Goal: Navigation & Orientation: Understand site structure

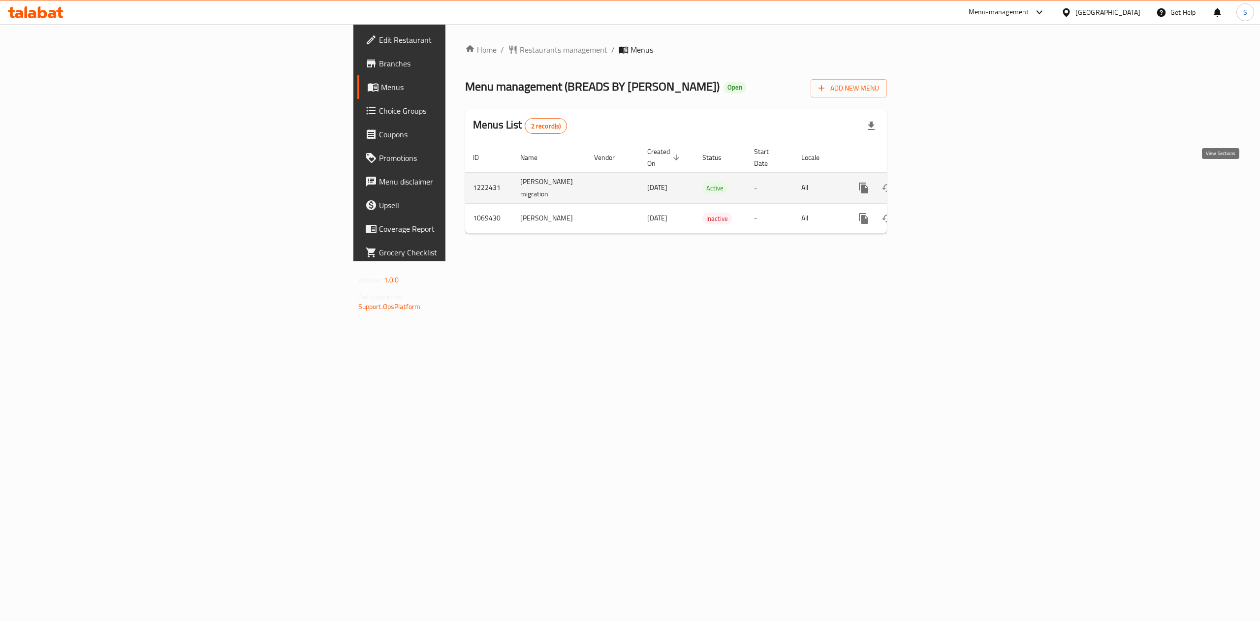
click at [941, 182] on icon "enhanced table" at bounding box center [935, 188] width 12 height 12
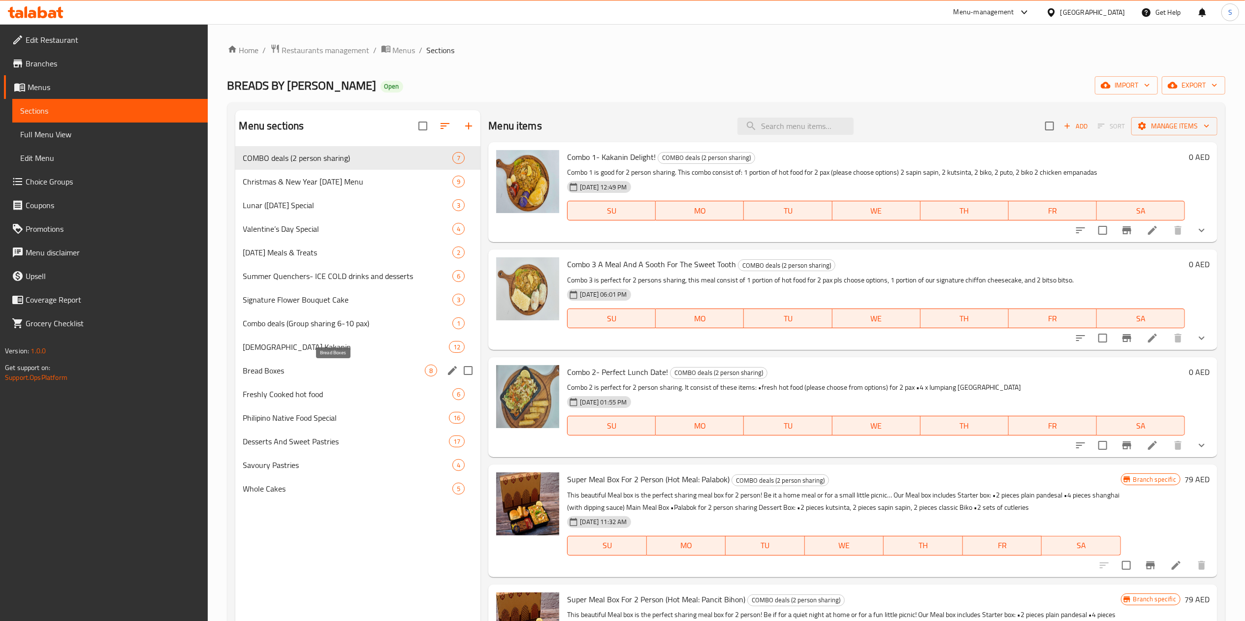
click at [326, 376] on span "Bread Boxes" at bounding box center [334, 371] width 182 height 12
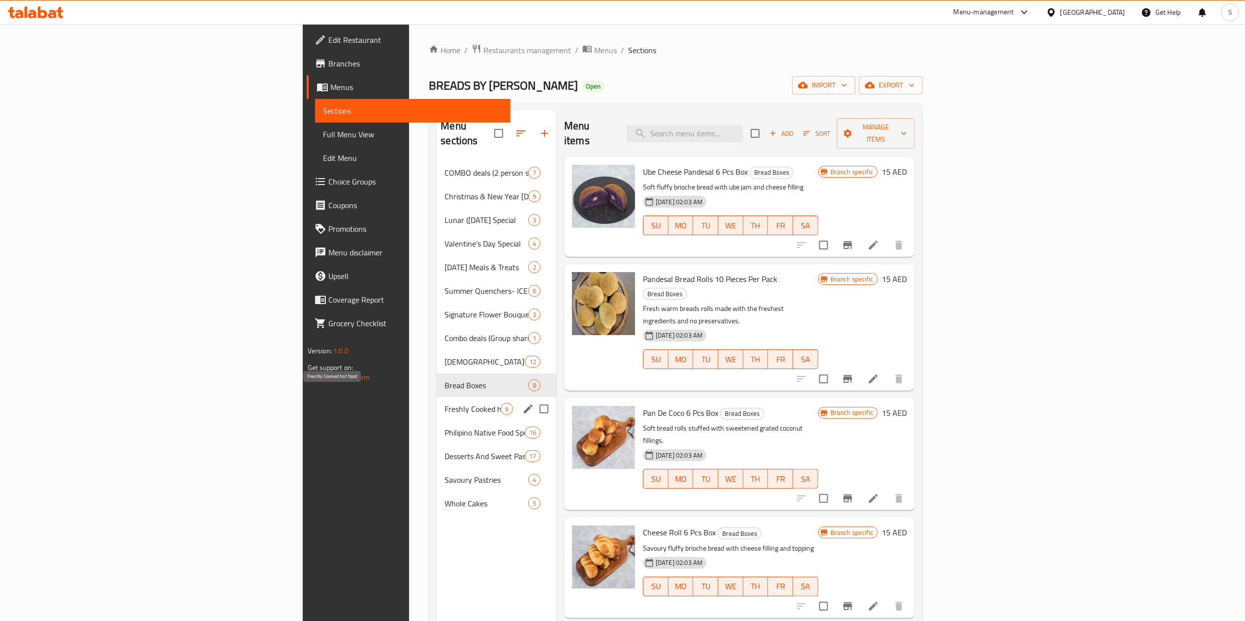
click at [445, 403] on span "Freshly Cooked hot food" at bounding box center [473, 409] width 56 height 12
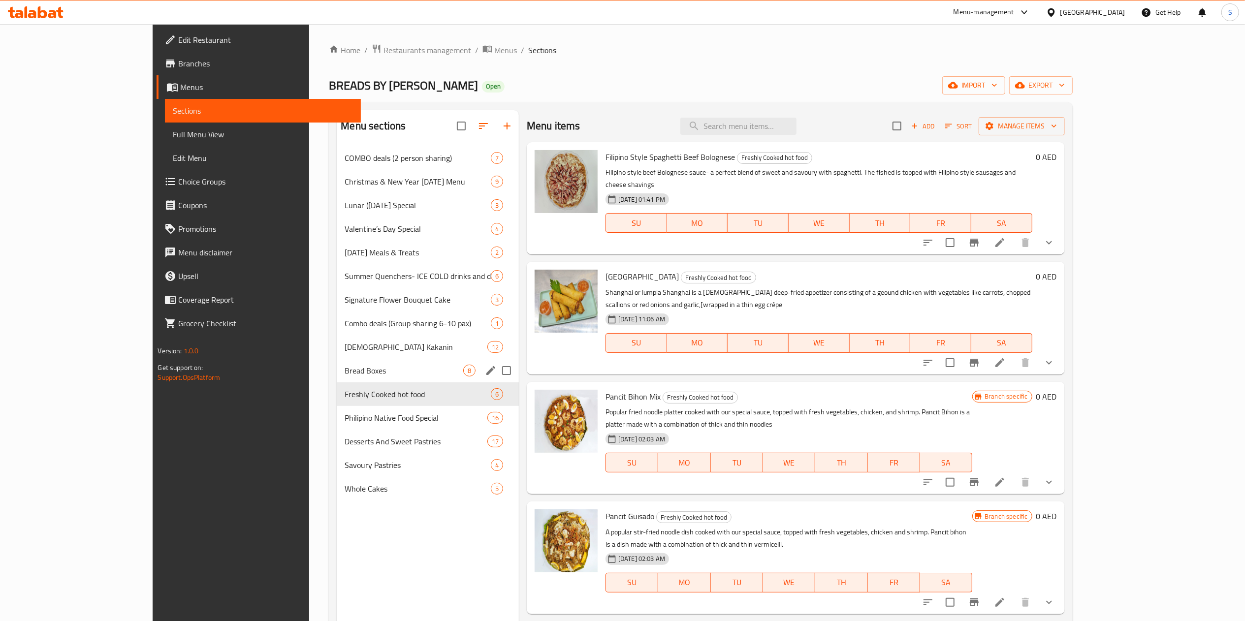
click at [337, 362] on div "Bread Boxes 8" at bounding box center [428, 371] width 182 height 24
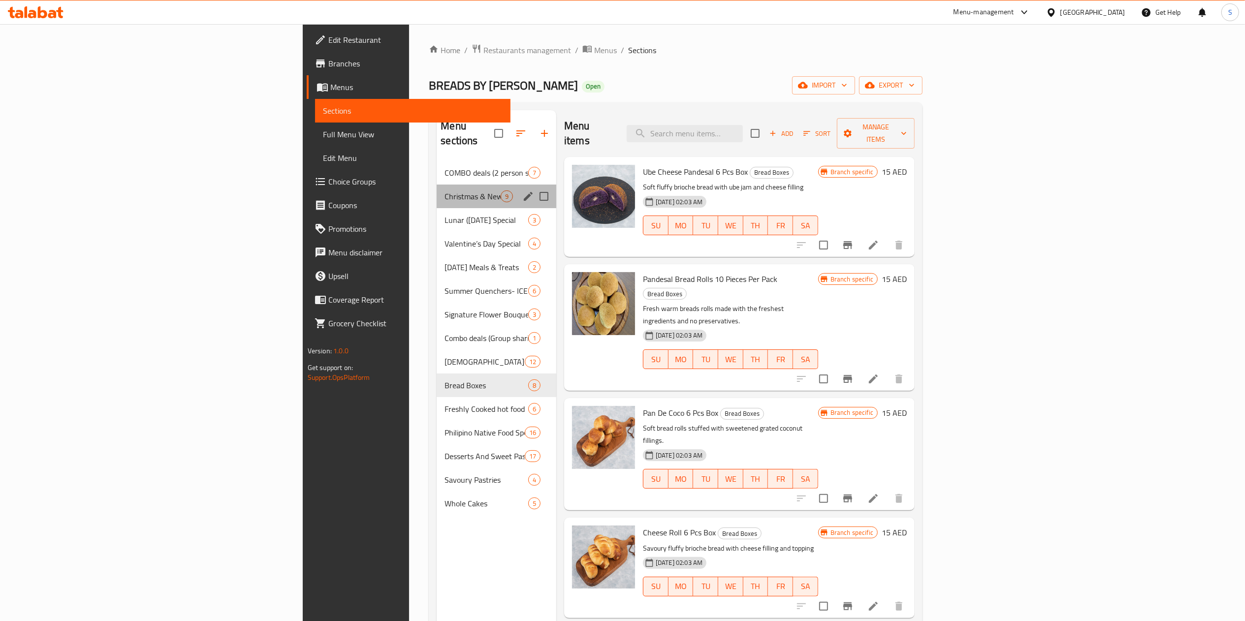
click at [437, 185] on div "Christmas & New Year [DATE] Menu 9" at bounding box center [497, 197] width 120 height 24
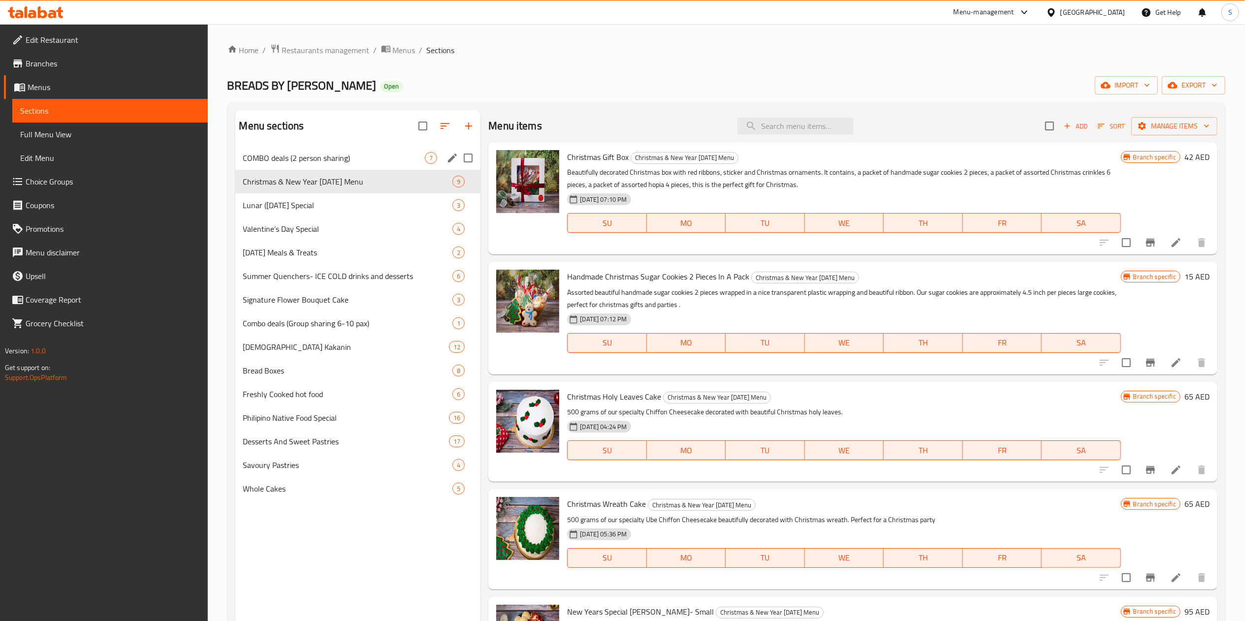
click at [366, 155] on span "COMBO deals (2 person sharing)" at bounding box center [334, 158] width 182 height 12
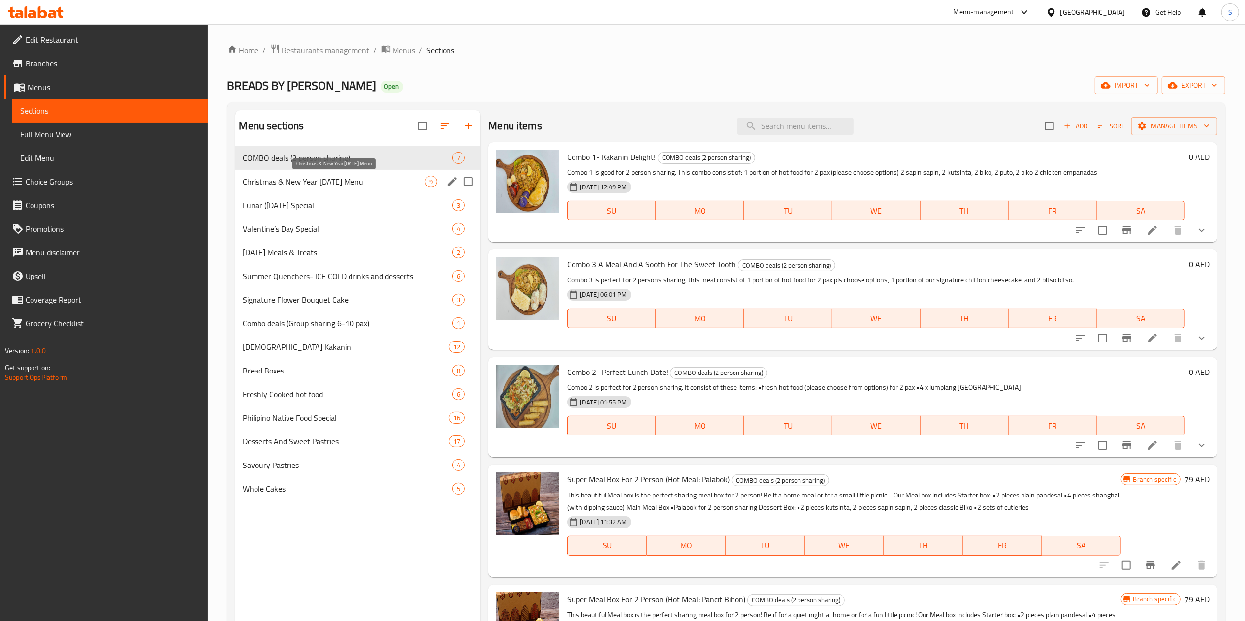
click at [347, 181] on span "Christmas & New Year [DATE] Menu" at bounding box center [334, 182] width 182 height 12
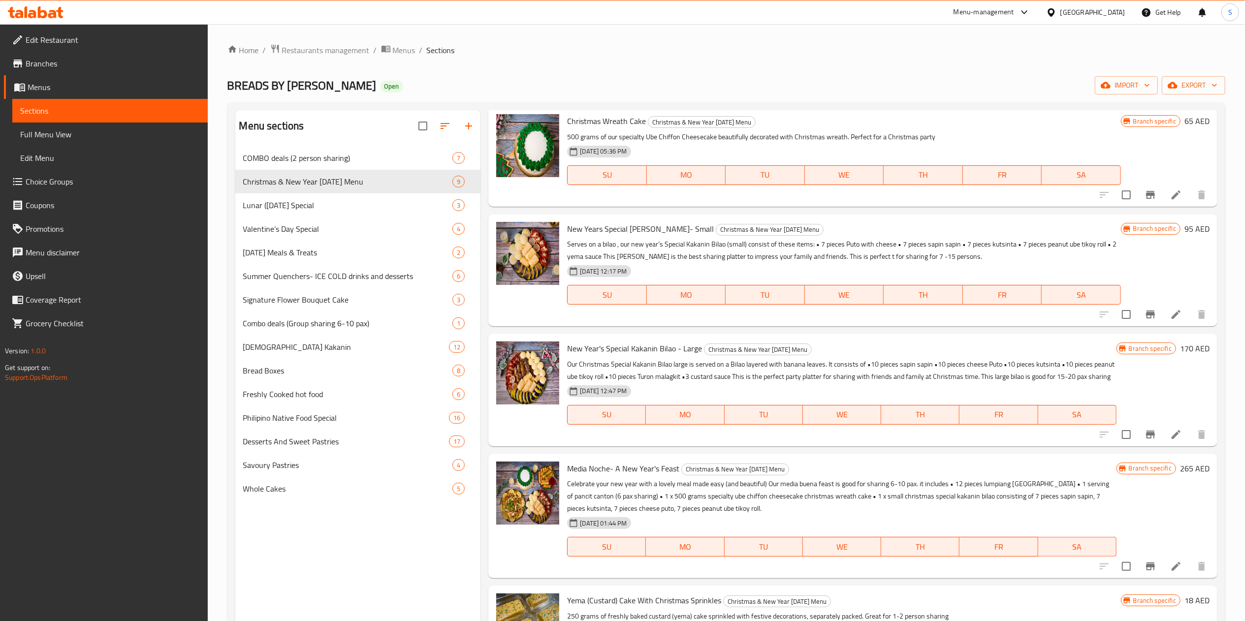
scroll to position [457, 0]
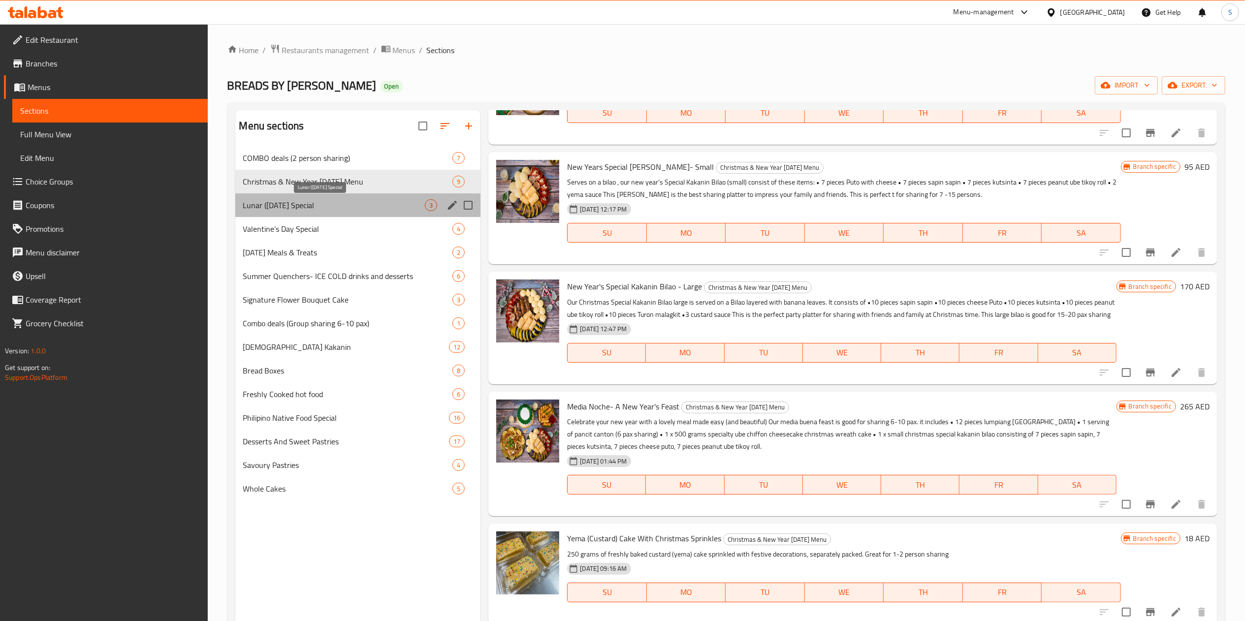
click at [350, 200] on span "Lunar ([DATE] Special" at bounding box center [334, 205] width 182 height 12
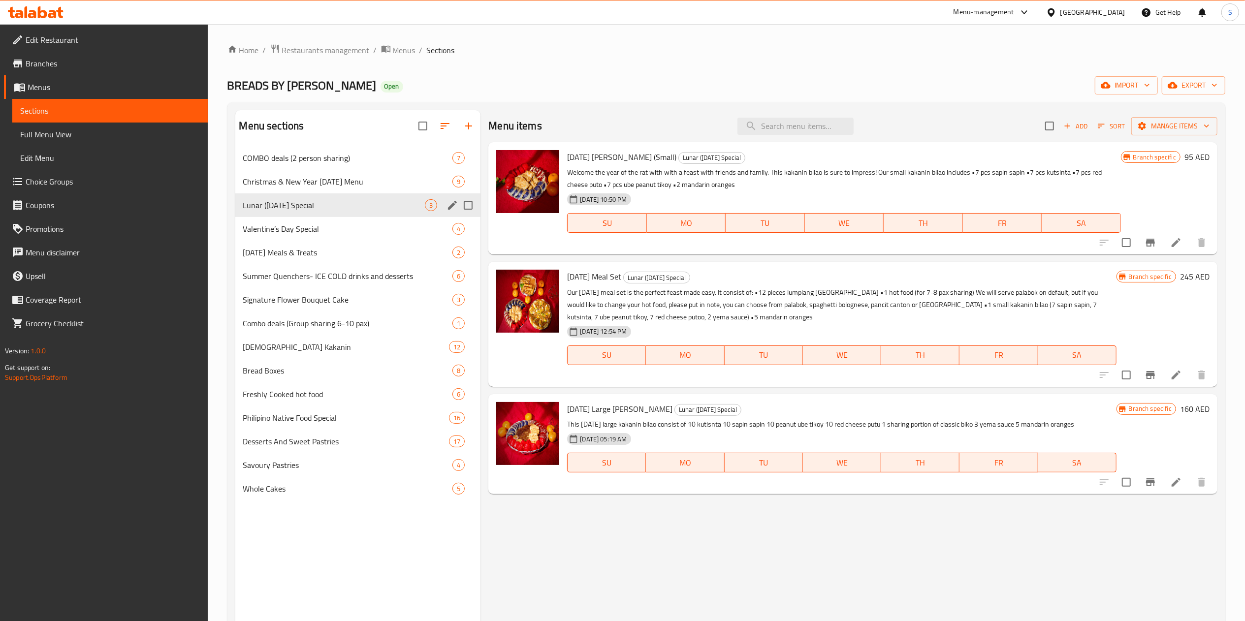
click at [372, 194] on div "Lunar ([DATE] Special 3" at bounding box center [358, 205] width 246 height 24
click at [334, 184] on span "Christmas & New Year [DATE] Menu" at bounding box center [334, 182] width 182 height 12
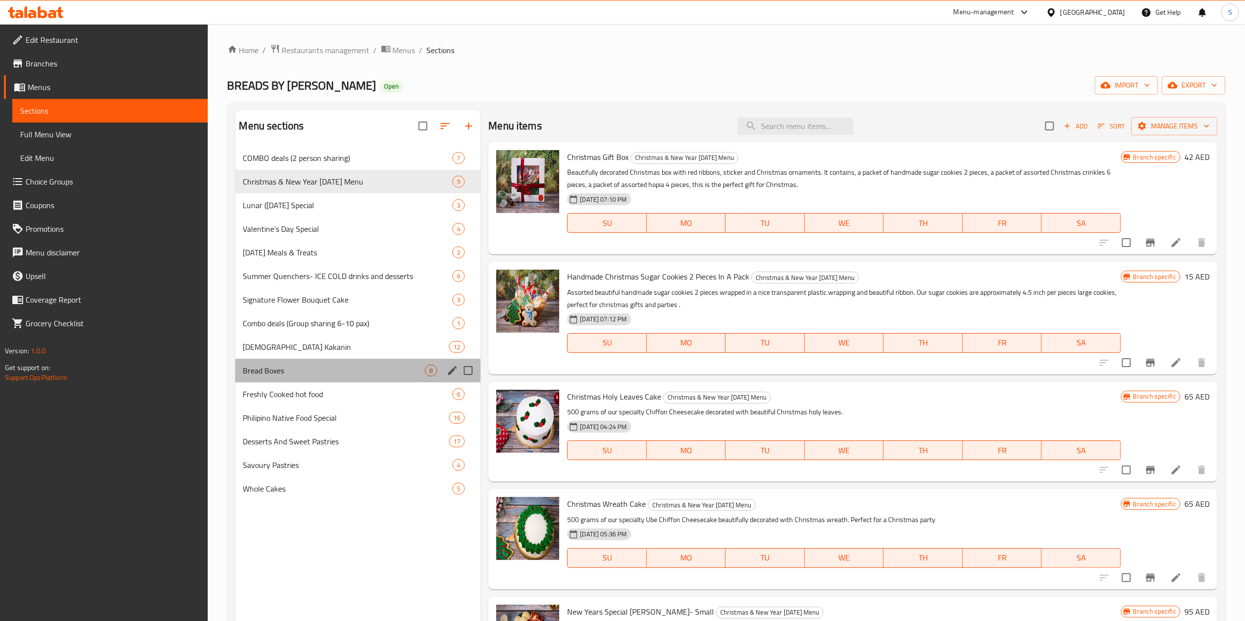
click at [275, 362] on div "Bread Boxes 8" at bounding box center [358, 371] width 246 height 24
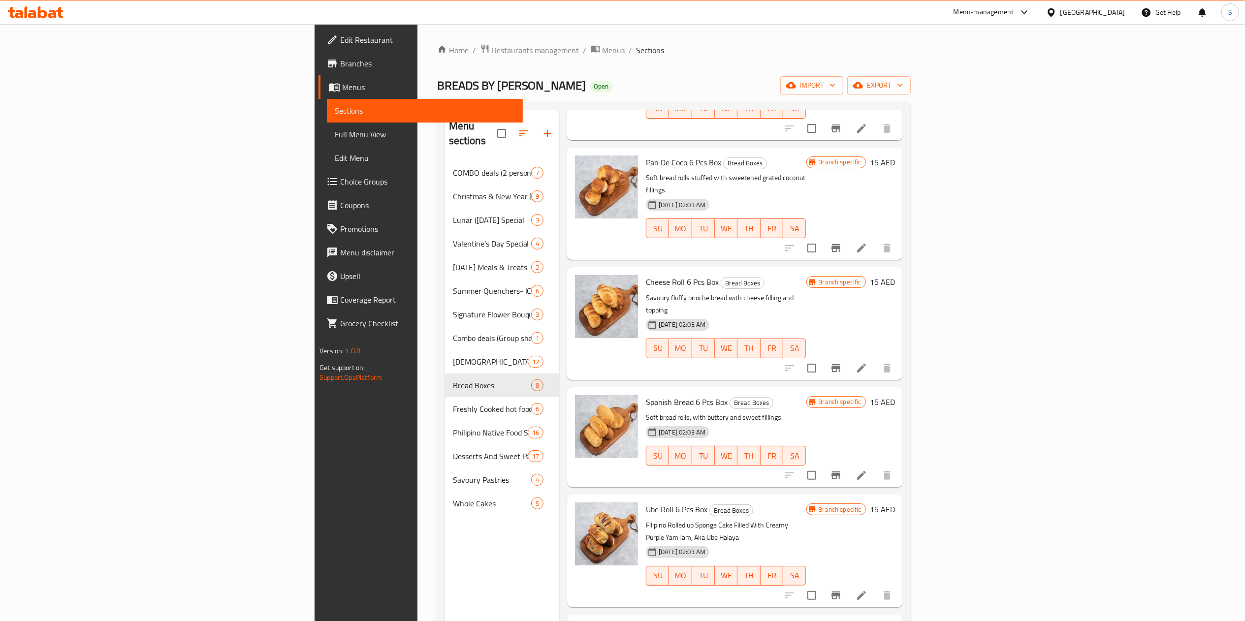
scroll to position [138, 0]
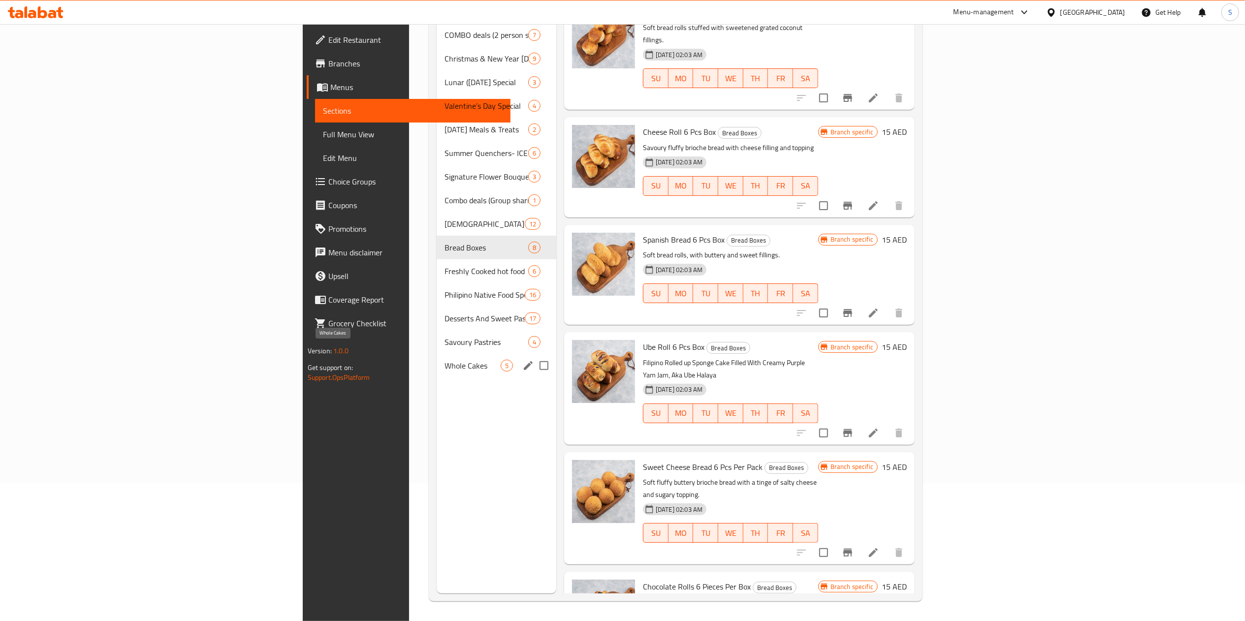
click at [445, 360] on span "Whole Cakes" at bounding box center [473, 366] width 56 height 12
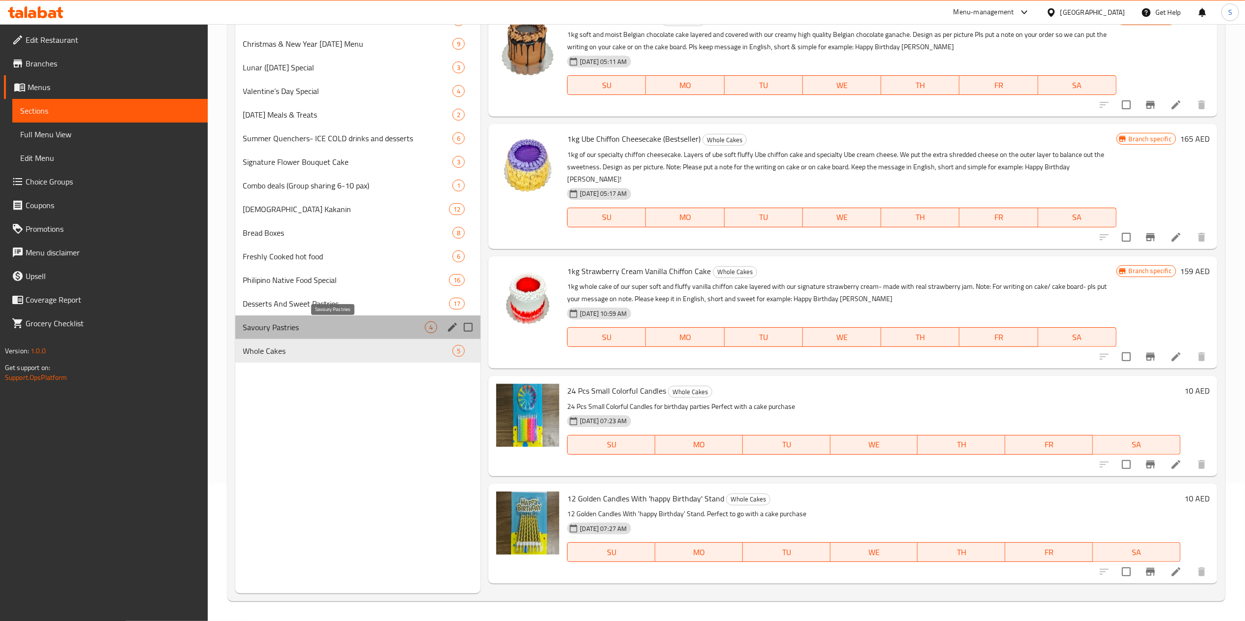
click at [303, 331] on span "Savoury Pastries" at bounding box center [334, 327] width 182 height 12
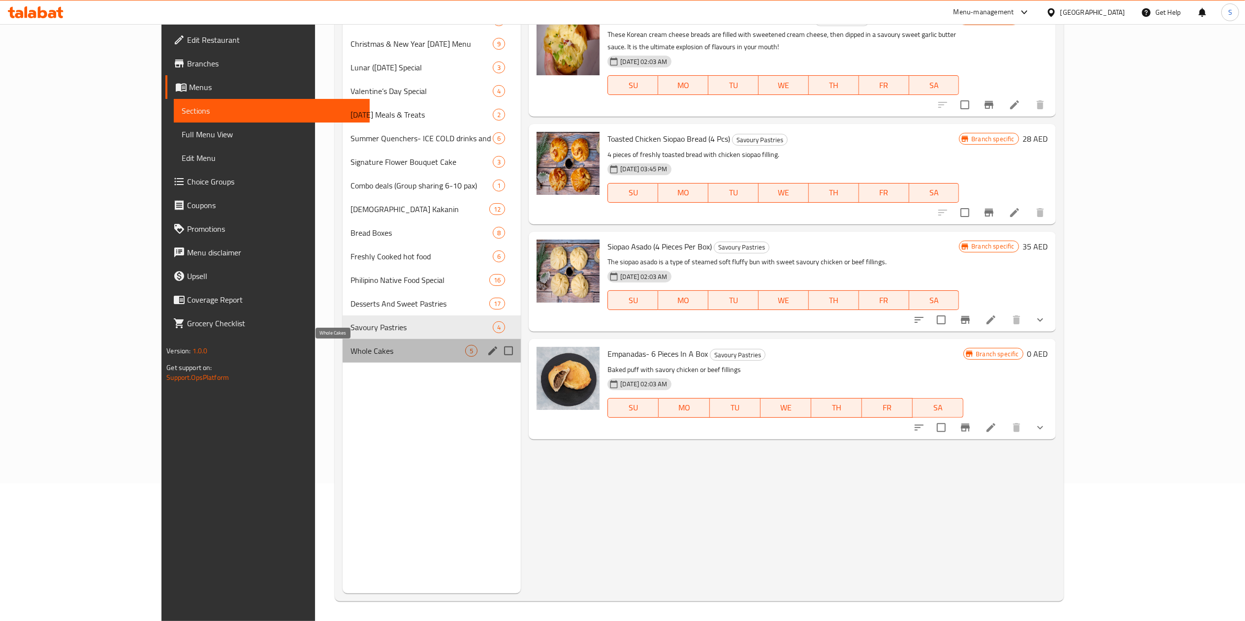
click at [351, 355] on span "Whole Cakes" at bounding box center [408, 351] width 115 height 12
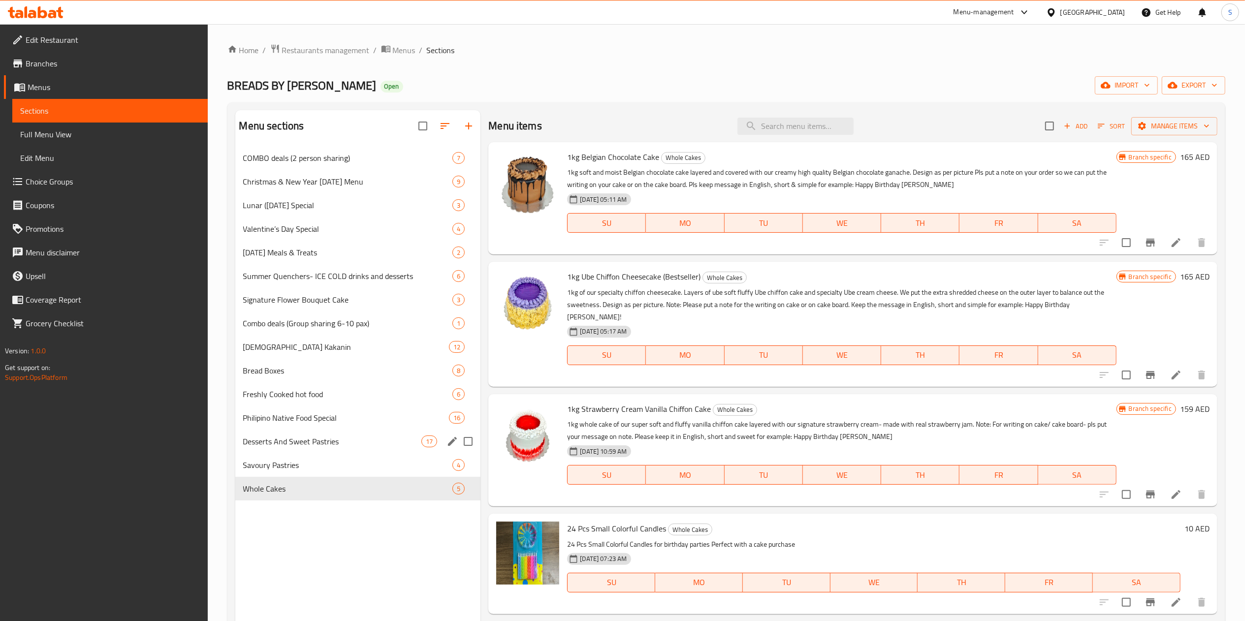
click at [301, 449] on div "Desserts And Sweet Pastries 17" at bounding box center [358, 442] width 246 height 24
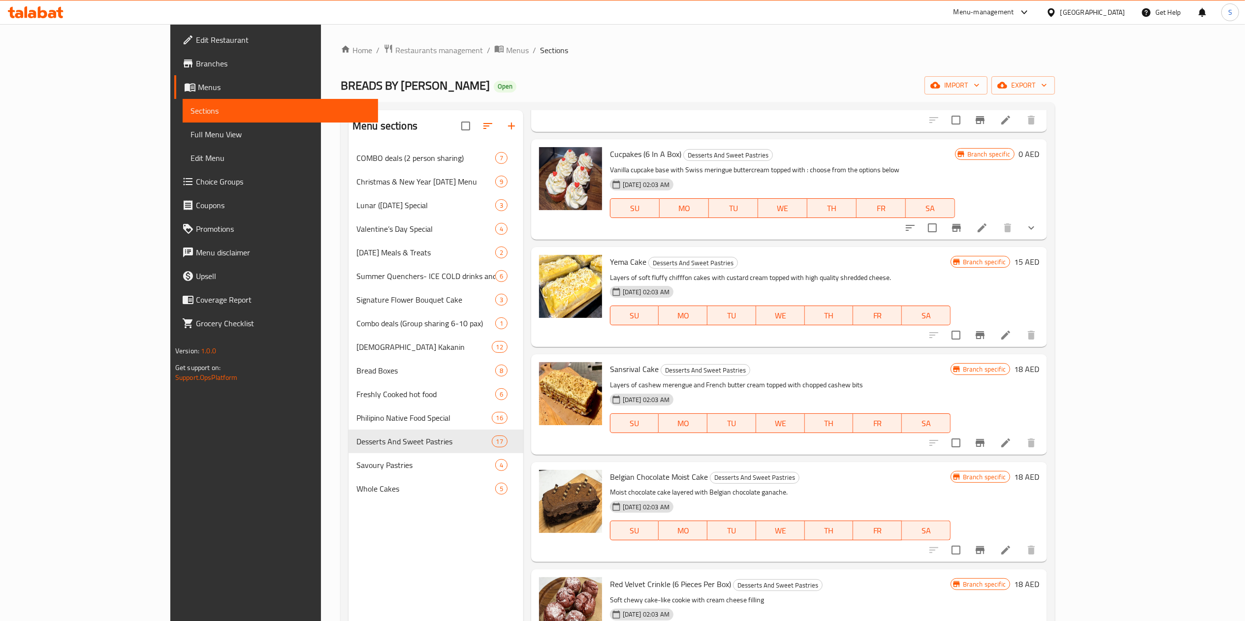
scroll to position [1231, 0]
